Goal: Task Accomplishment & Management: Use online tool/utility

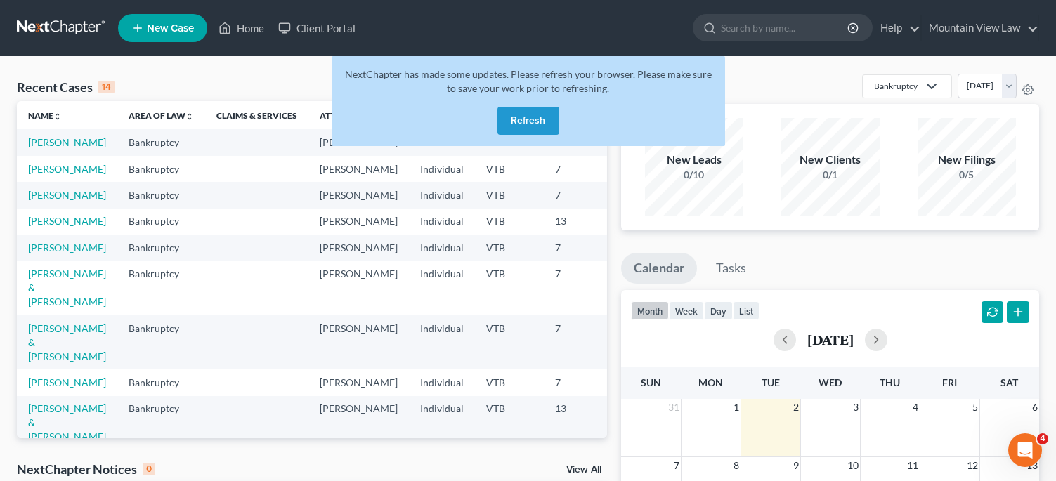
click at [511, 122] on button "Refresh" at bounding box center [528, 121] width 62 height 28
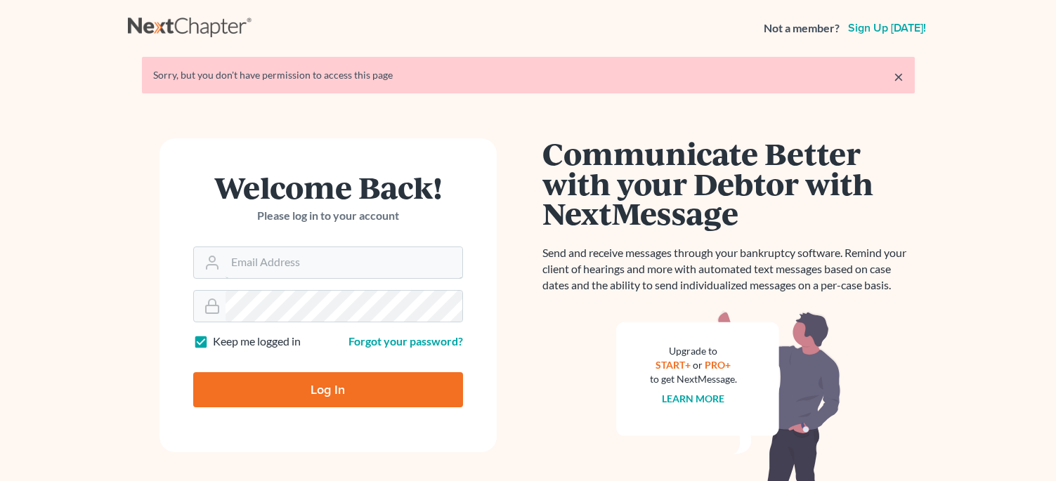
type input "[PERSON_NAME][EMAIL_ADDRESS][DOMAIN_NAME]"
click at [287, 398] on input "Log In" at bounding box center [328, 389] width 270 height 35
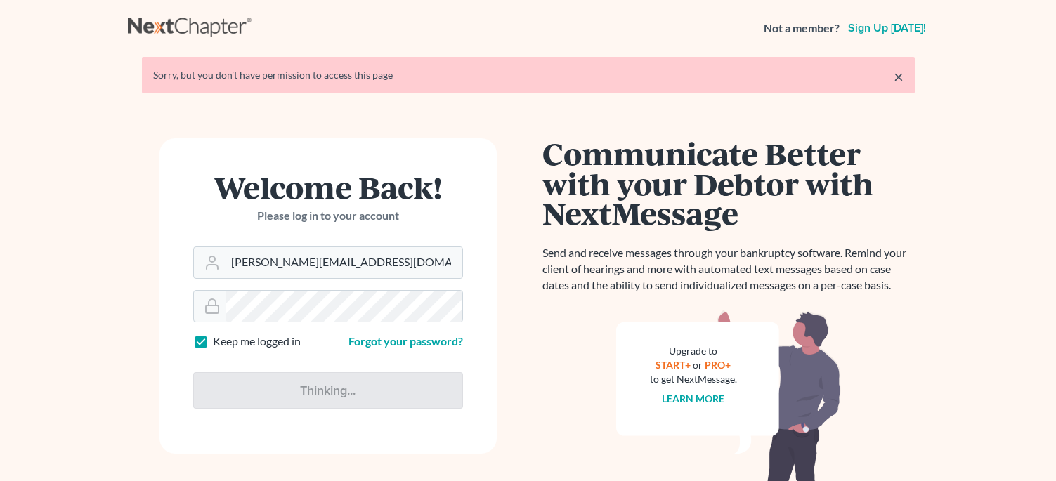
type input "Thinking..."
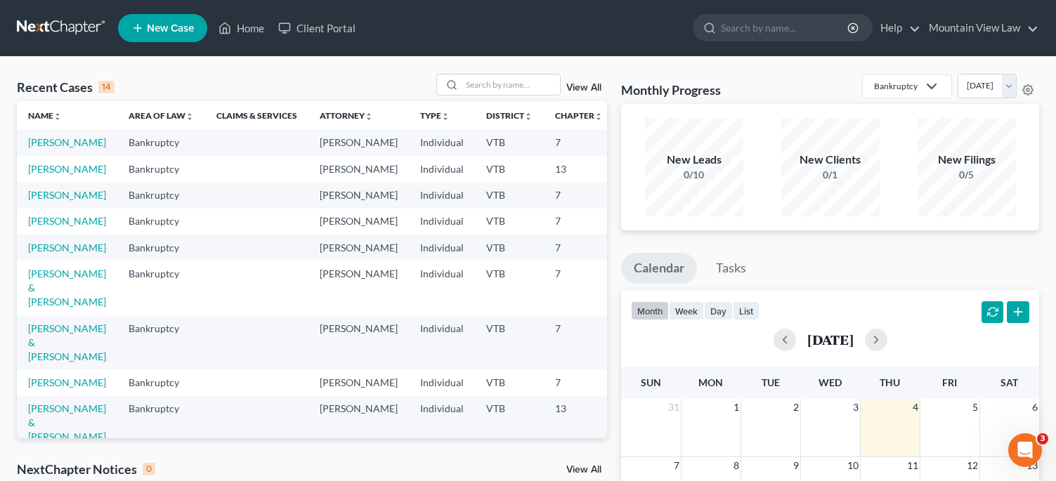
scroll to position [70, 0]
